Goal: Task Accomplishment & Management: Manage account settings

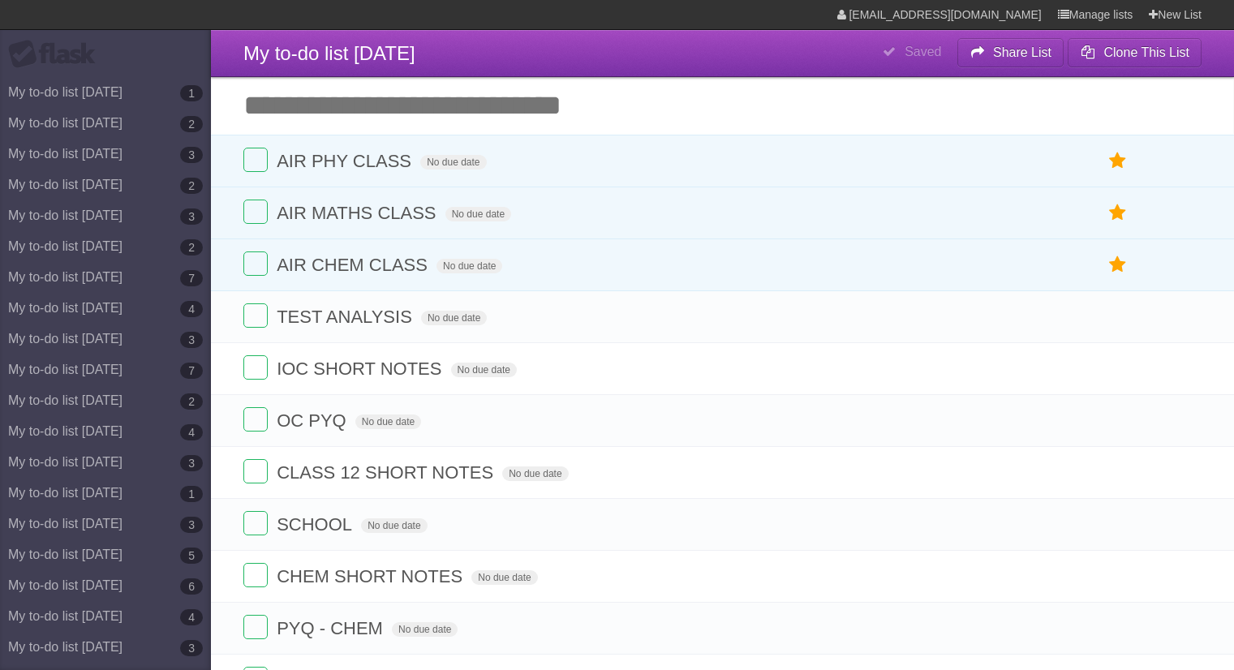
click at [431, 222] on span "AIR MATHS CLASS" at bounding box center [358, 213] width 163 height 20
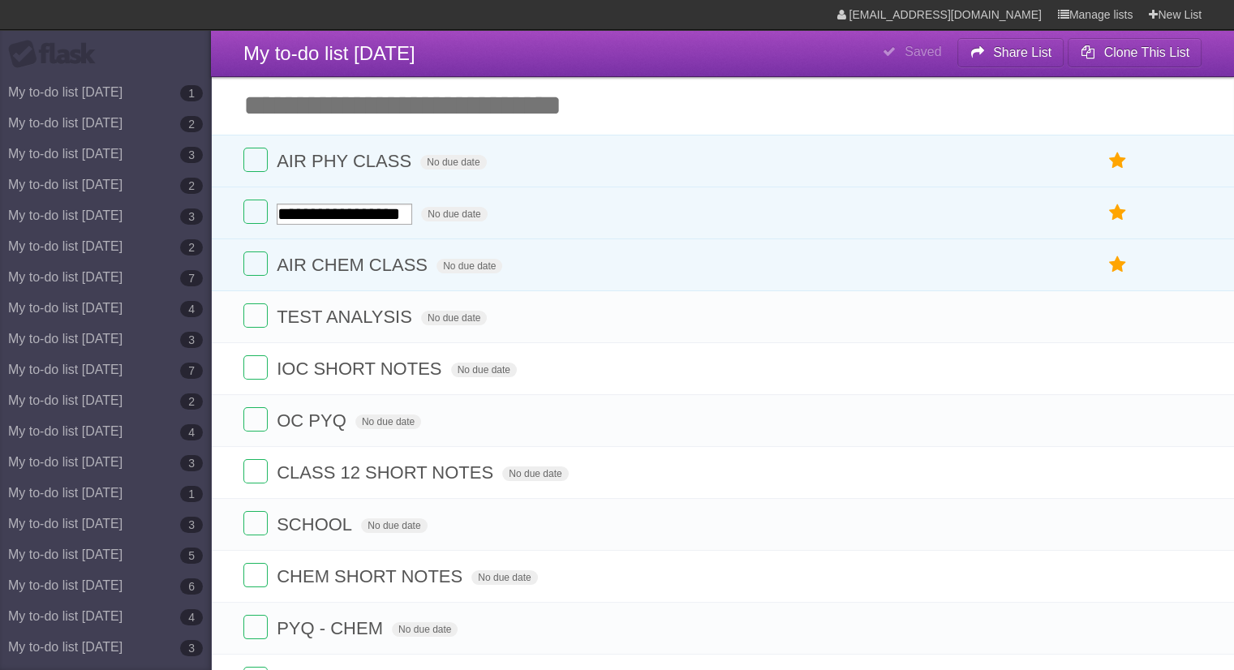
type input "**********"
click at [251, 212] on label at bounding box center [255, 212] width 24 height 24
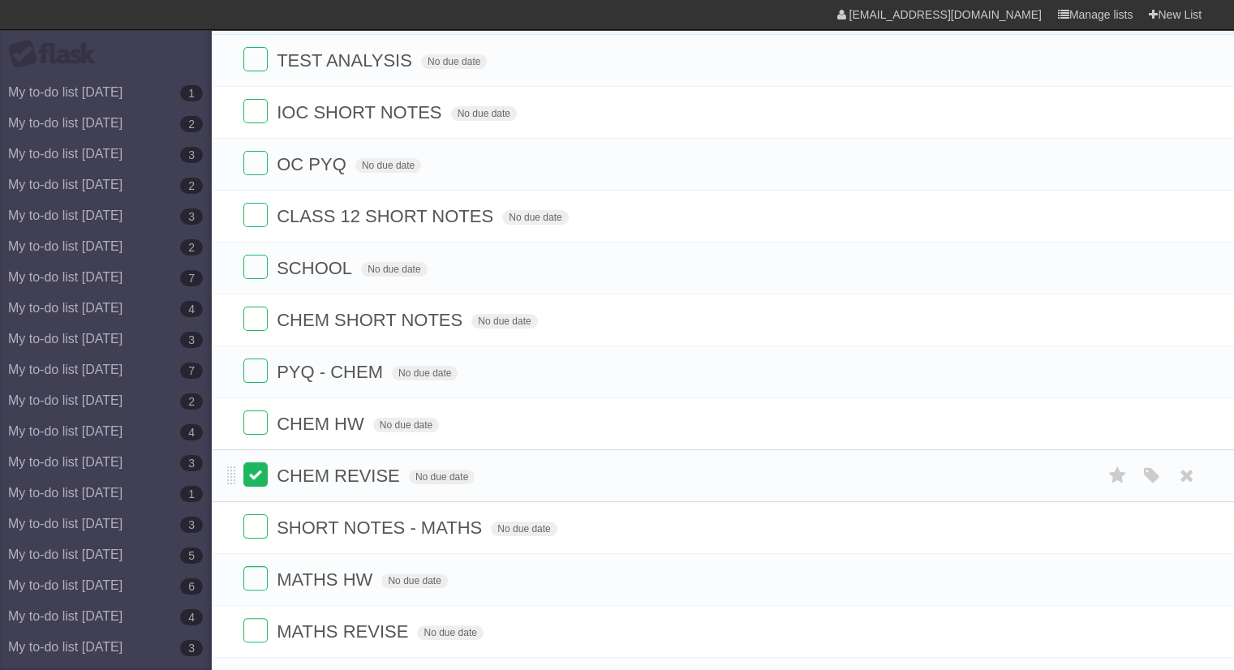
scroll to position [127, 0]
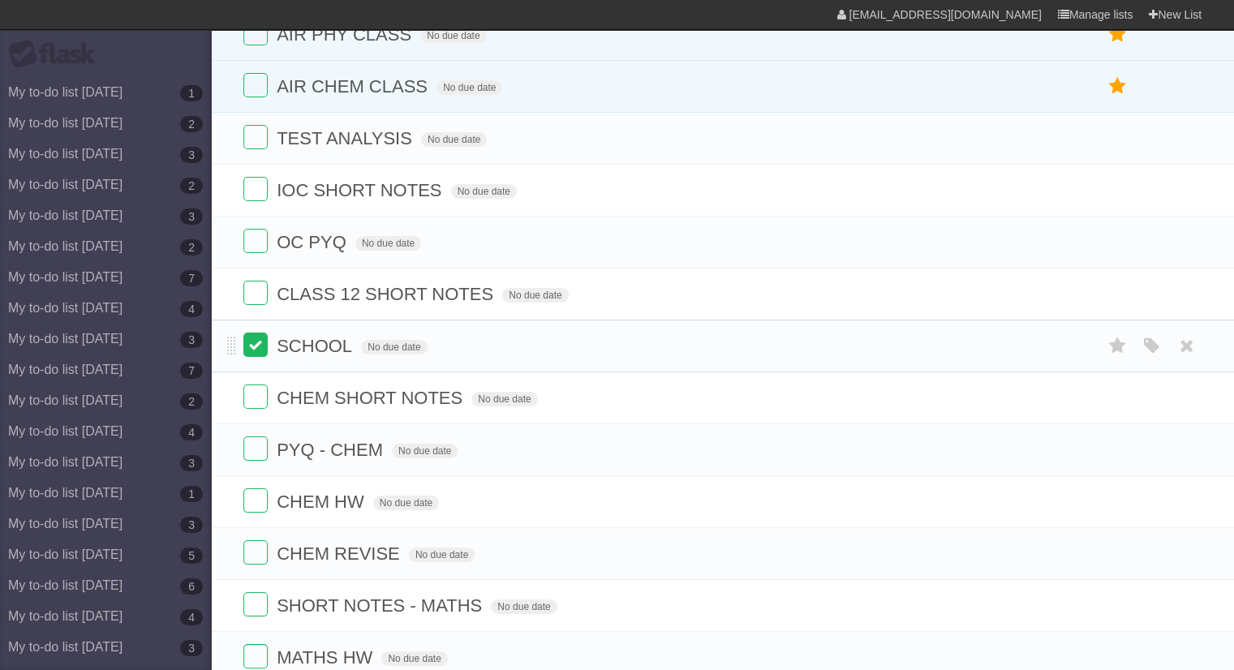
click at [253, 341] on label at bounding box center [255, 345] width 24 height 24
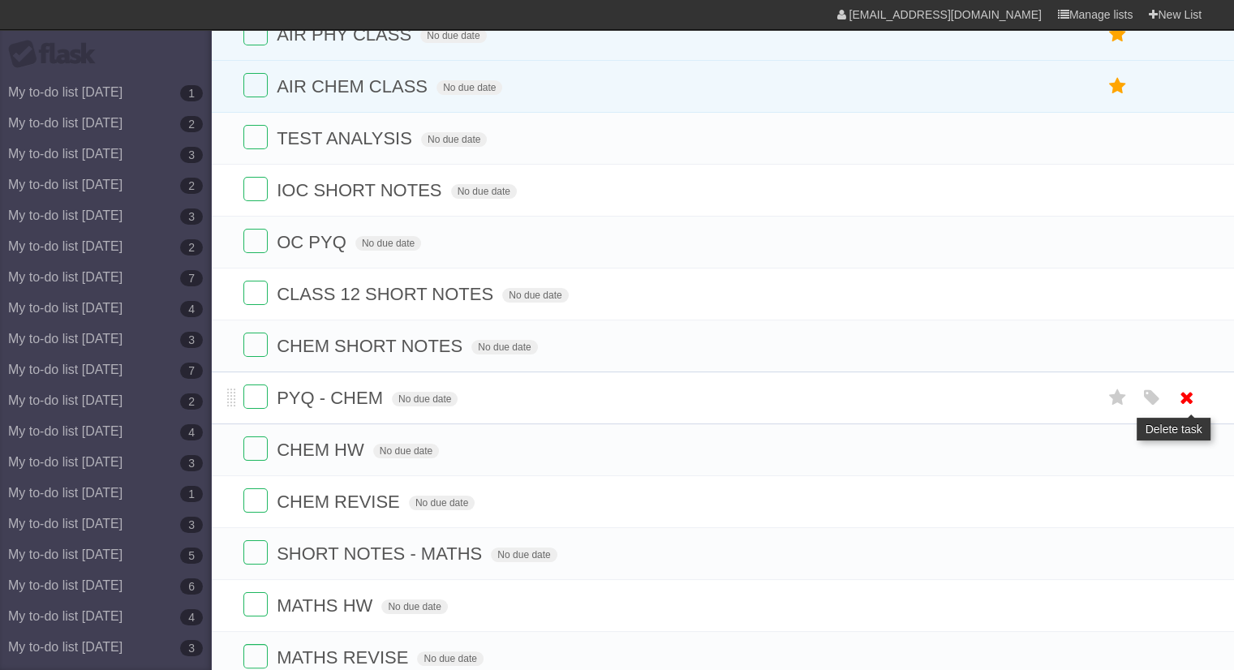
click at [1188, 396] on icon at bounding box center [1186, 397] width 23 height 27
click at [1187, 450] on icon at bounding box center [1186, 449] width 23 height 27
click at [1175, 509] on icon at bounding box center [1186, 501] width 23 height 27
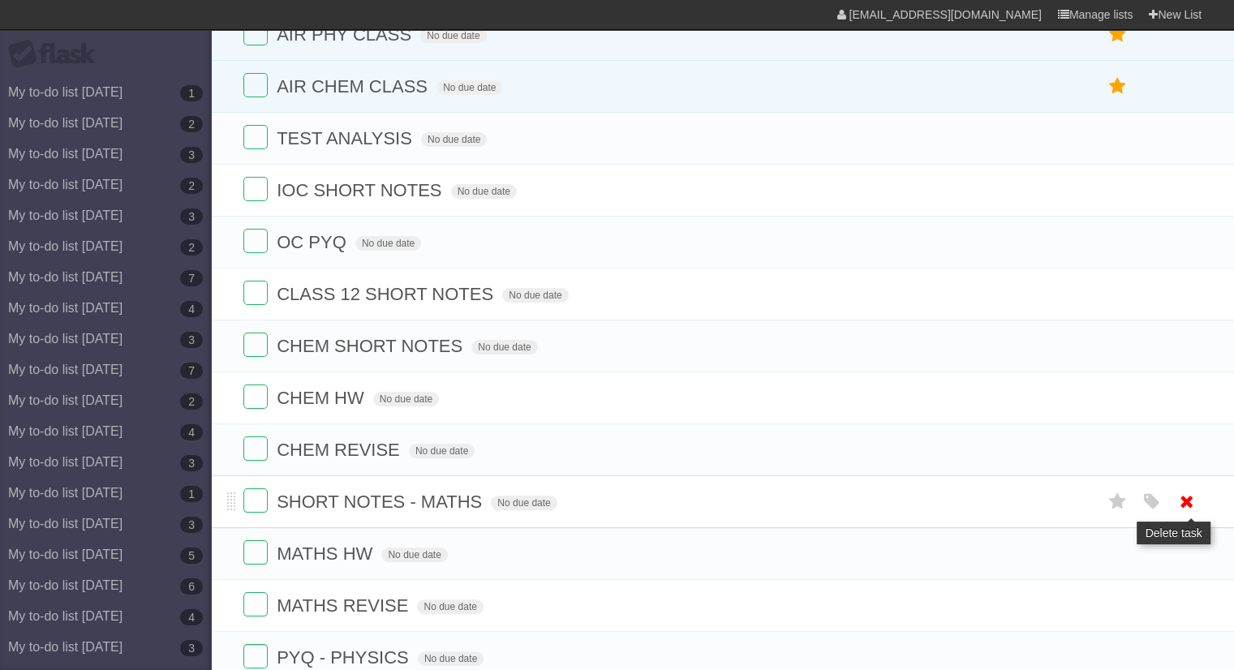
click at [1194, 506] on icon at bounding box center [1186, 501] width 23 height 27
click at [1191, 557] on ul "TEST ANALYSIS No due date White Red Blue Green Purple Orange IOC SHORT NOTES No…" at bounding box center [722, 475] width 1023 height 727
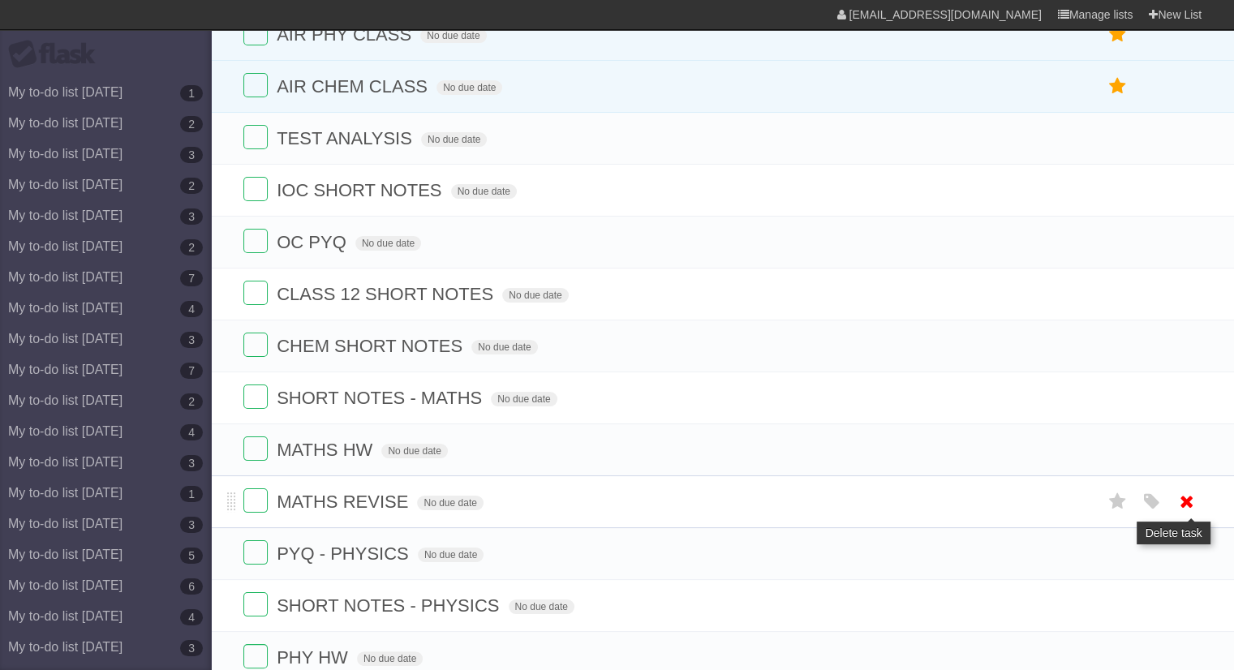
click at [1171, 488] on link at bounding box center [1186, 501] width 31 height 27
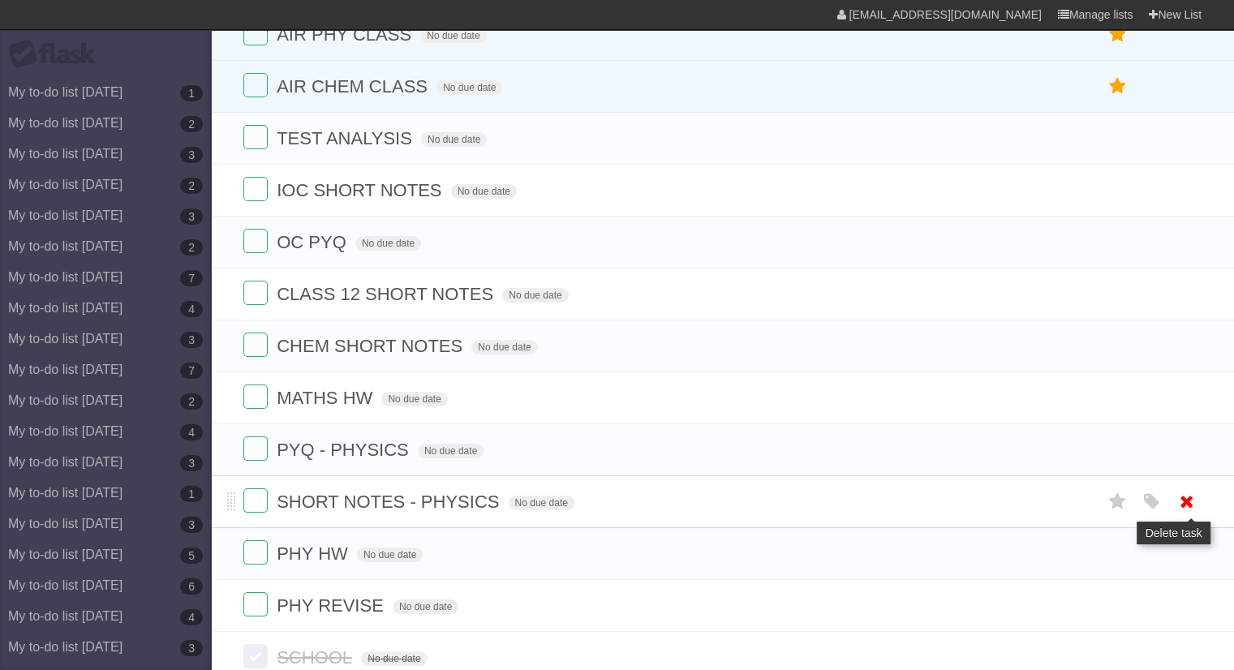
click at [1187, 491] on icon at bounding box center [1186, 501] width 23 height 27
click at [1189, 550] on icon at bounding box center [1186, 553] width 23 height 27
click at [1178, 598] on icon at bounding box center [1186, 605] width 23 height 27
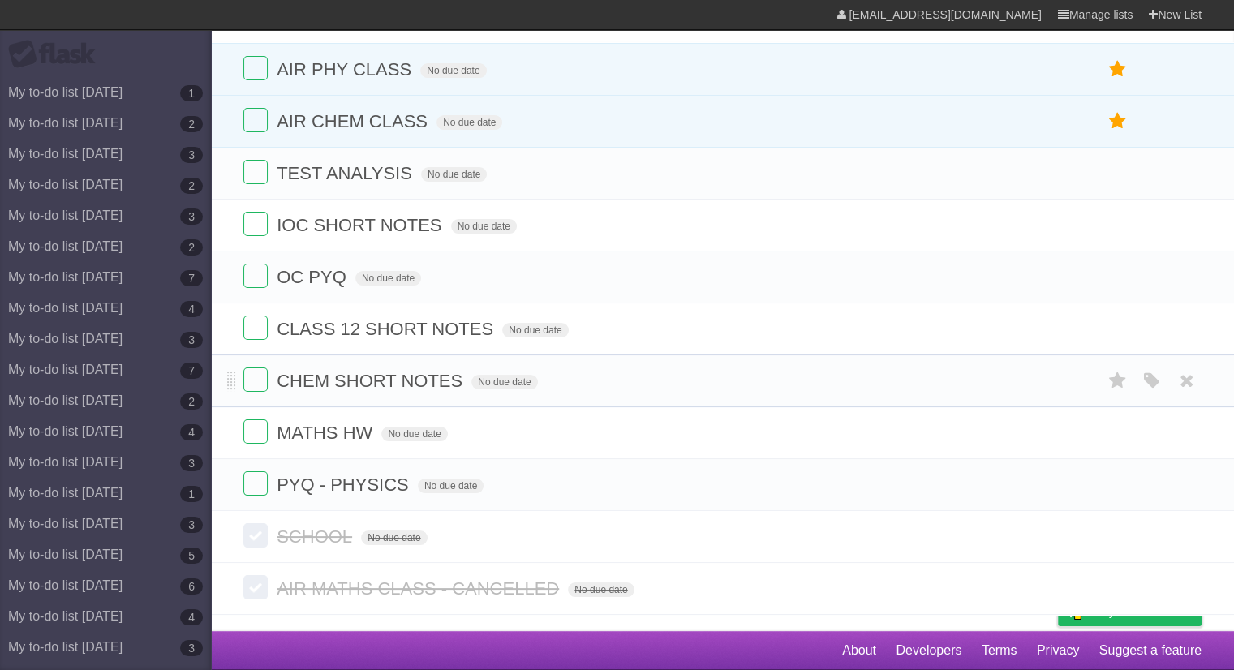
scroll to position [90, 0]
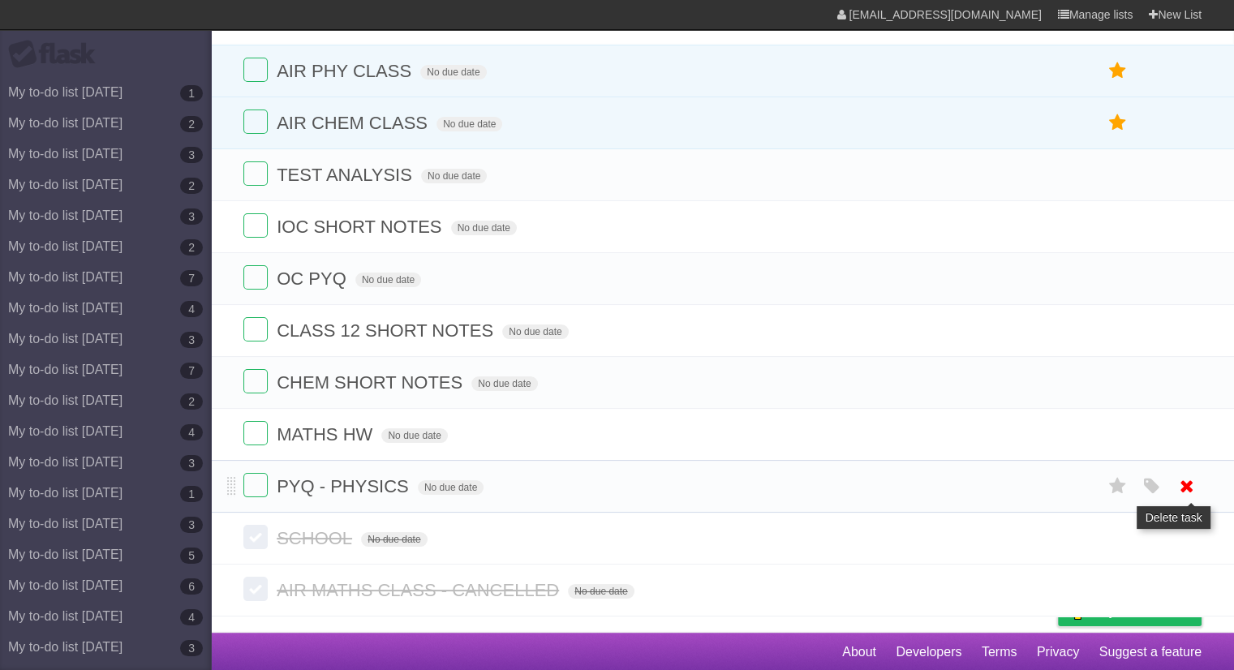
click at [1188, 487] on icon at bounding box center [1186, 486] width 23 height 27
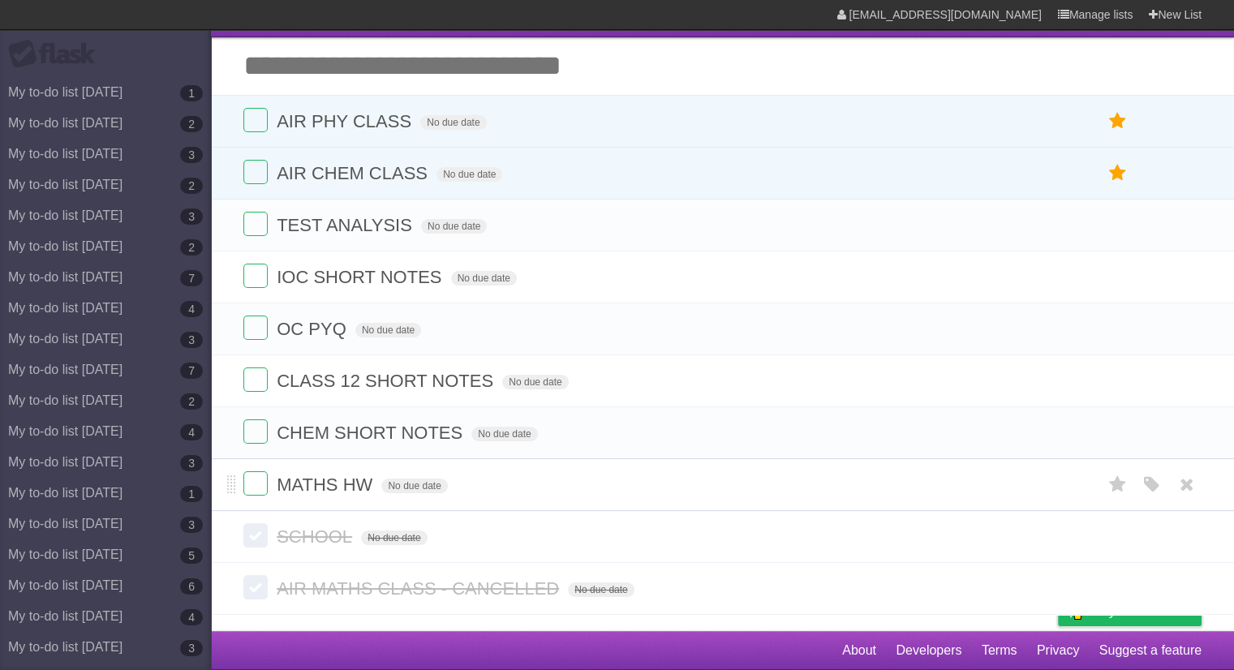
scroll to position [39, 0]
